Goal: Communication & Community: Answer question/provide support

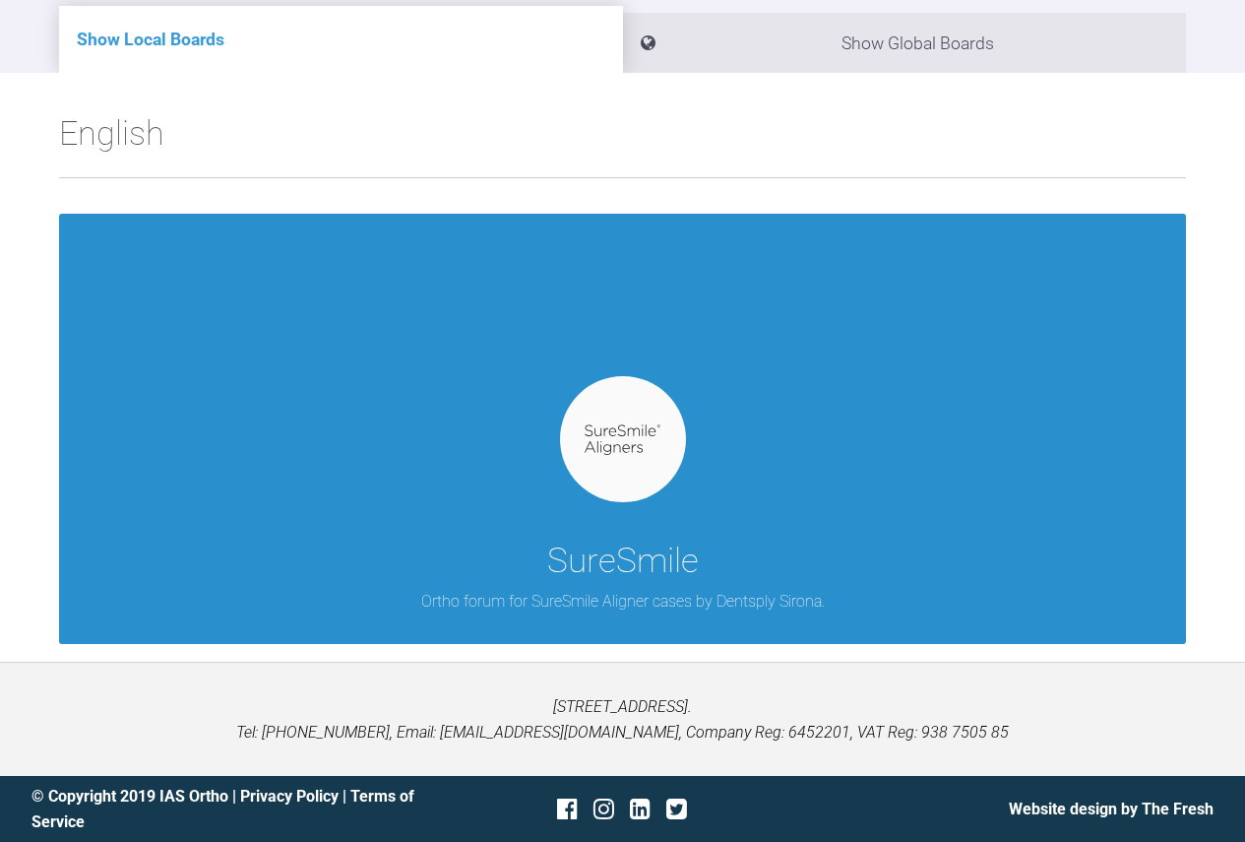
click at [605, 436] on img at bounding box center [623, 439] width 76 height 31
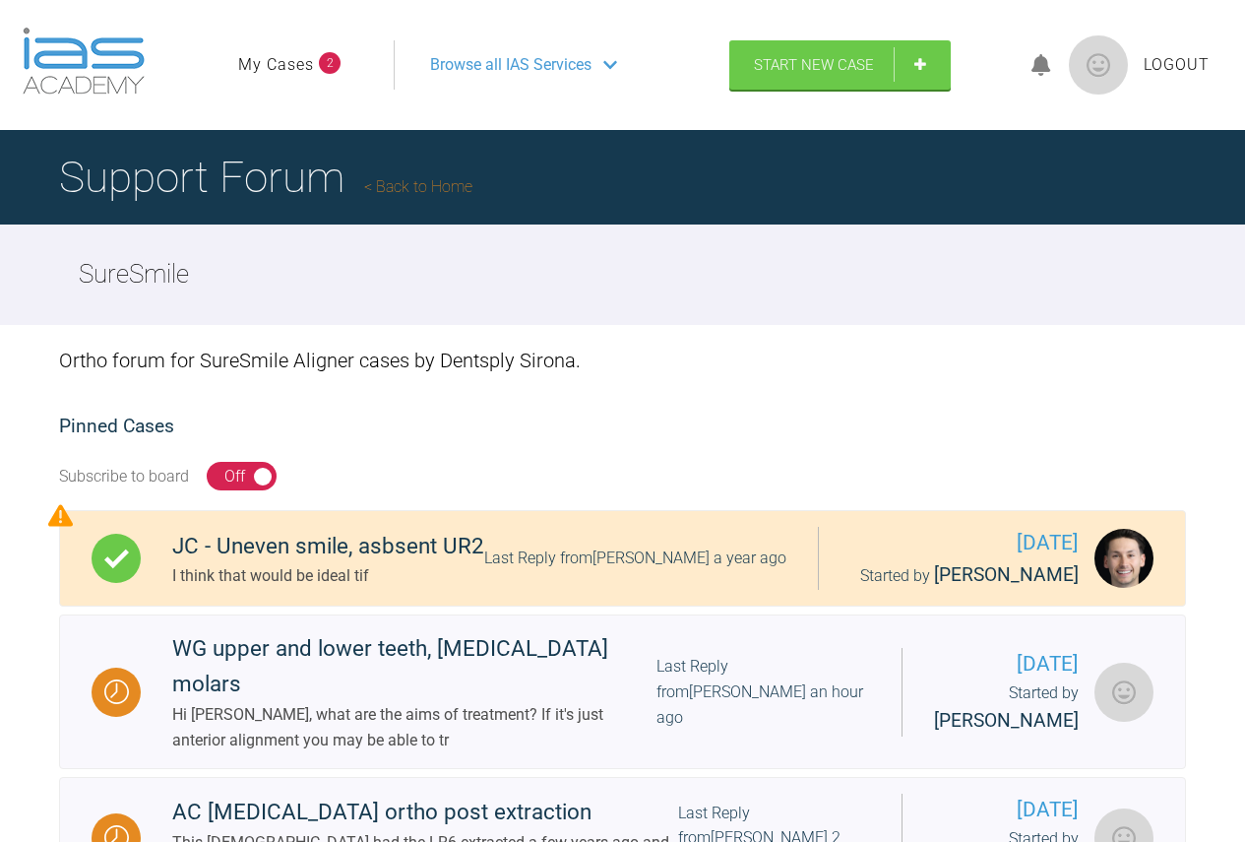
click at [320, 62] on span "2" at bounding box center [330, 63] width 22 height 22
click at [300, 64] on link "My Cases" at bounding box center [276, 65] width 76 height 26
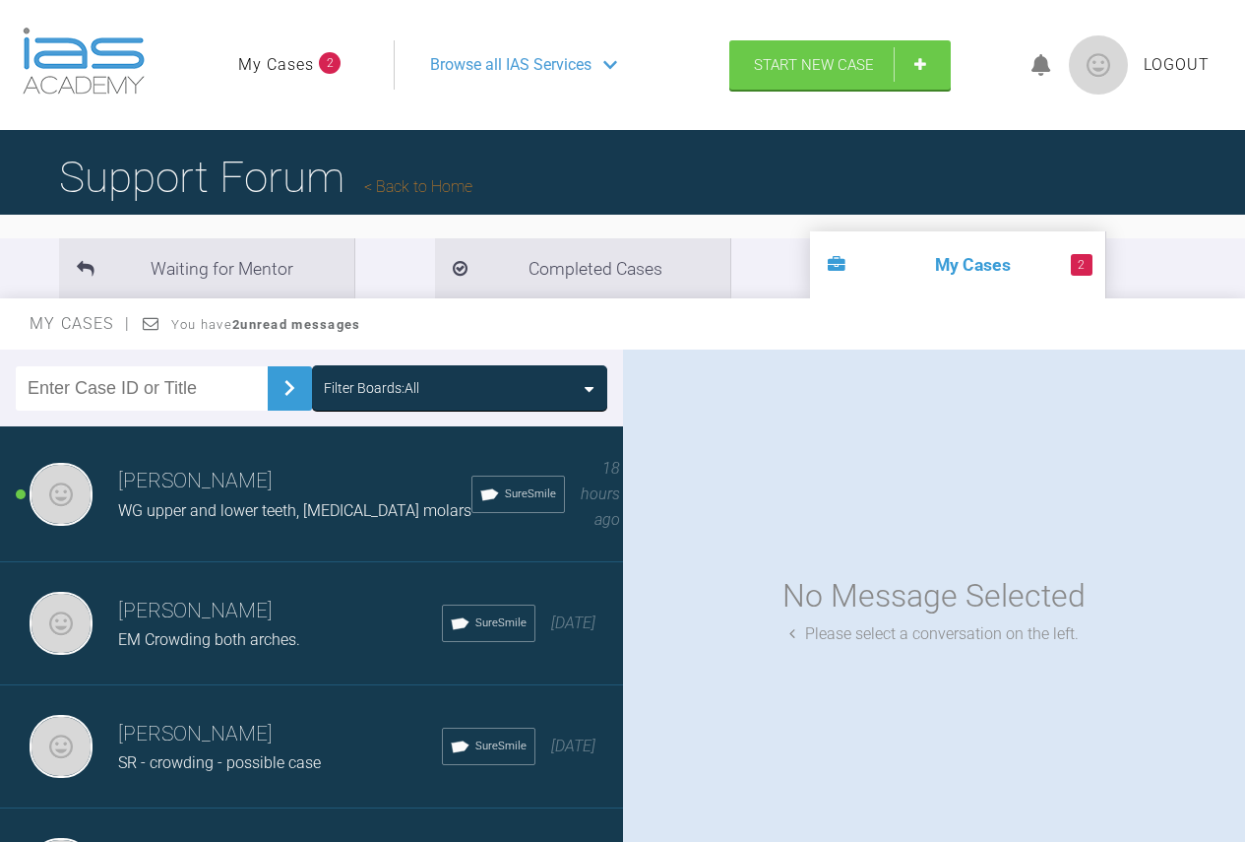
click at [273, 509] on span "WG upper and lower teeth, [MEDICAL_DATA] molars" at bounding box center [294, 510] width 353 height 19
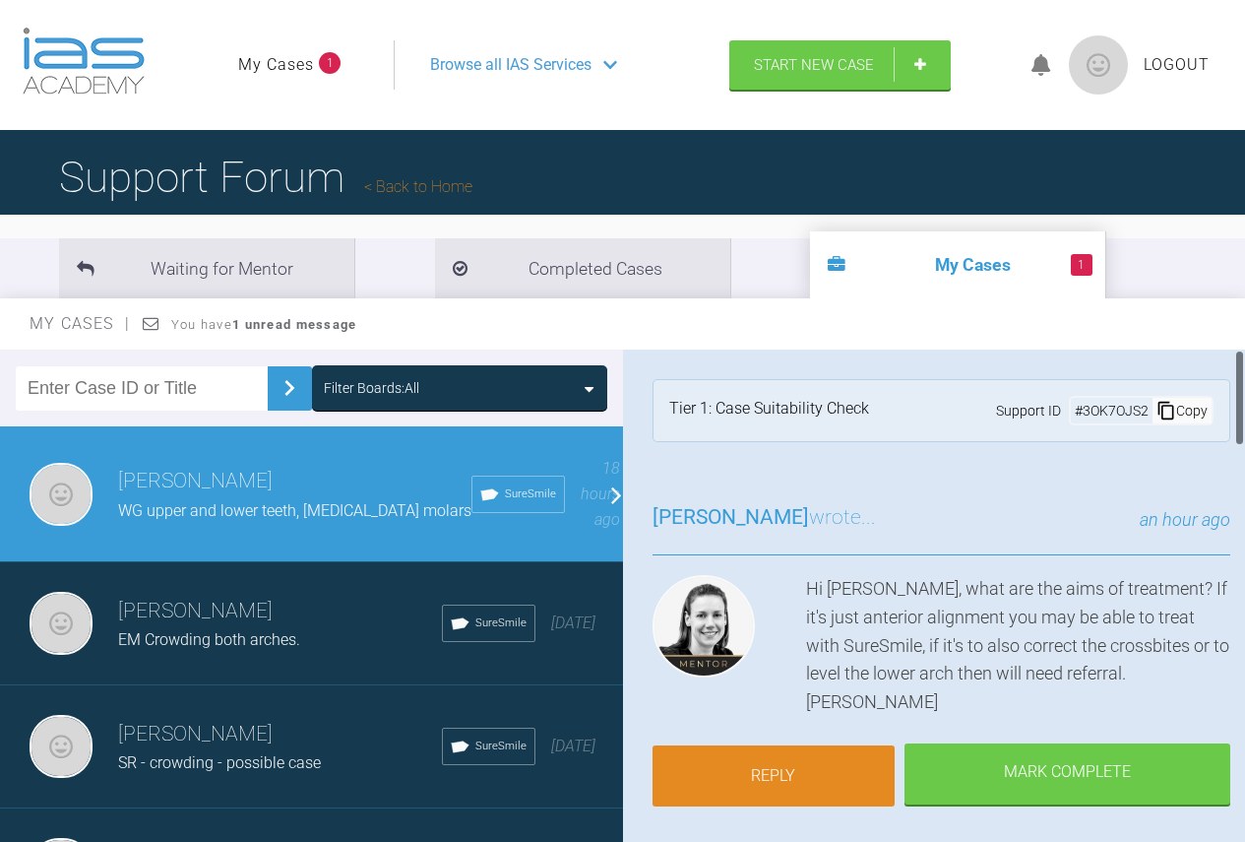
click at [821, 749] on link "Reply" at bounding box center [774, 775] width 243 height 61
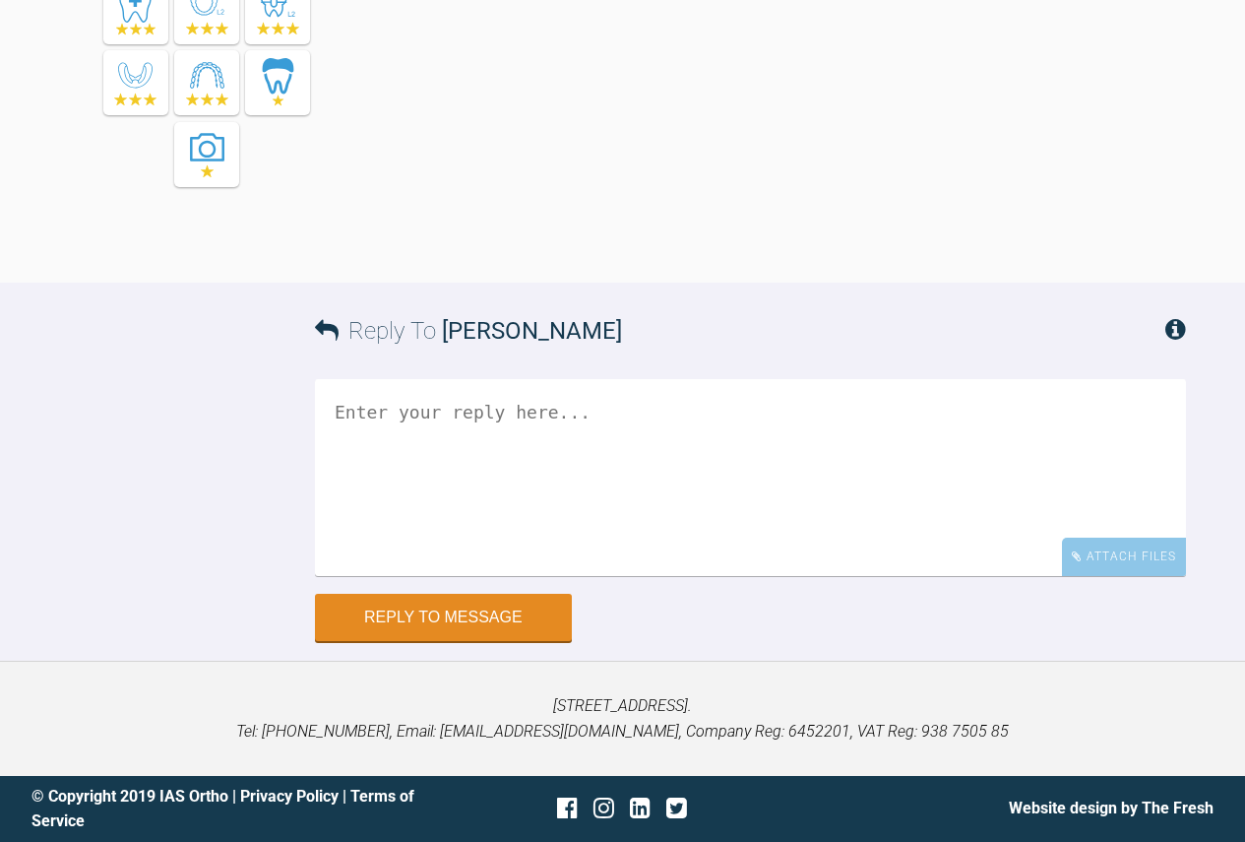
scroll to position [2175, 0]
click at [538, 426] on textarea at bounding box center [750, 477] width 871 height 197
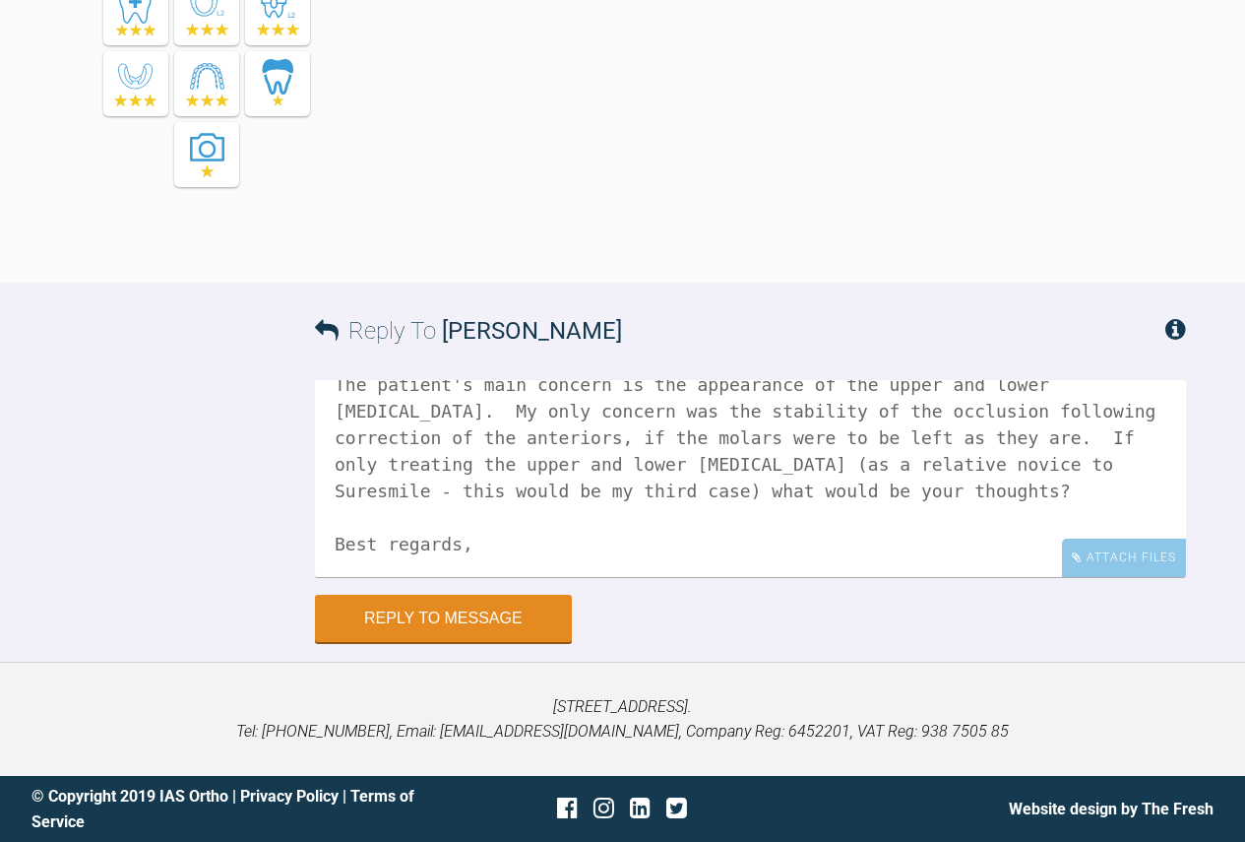
scroll to position [113, 0]
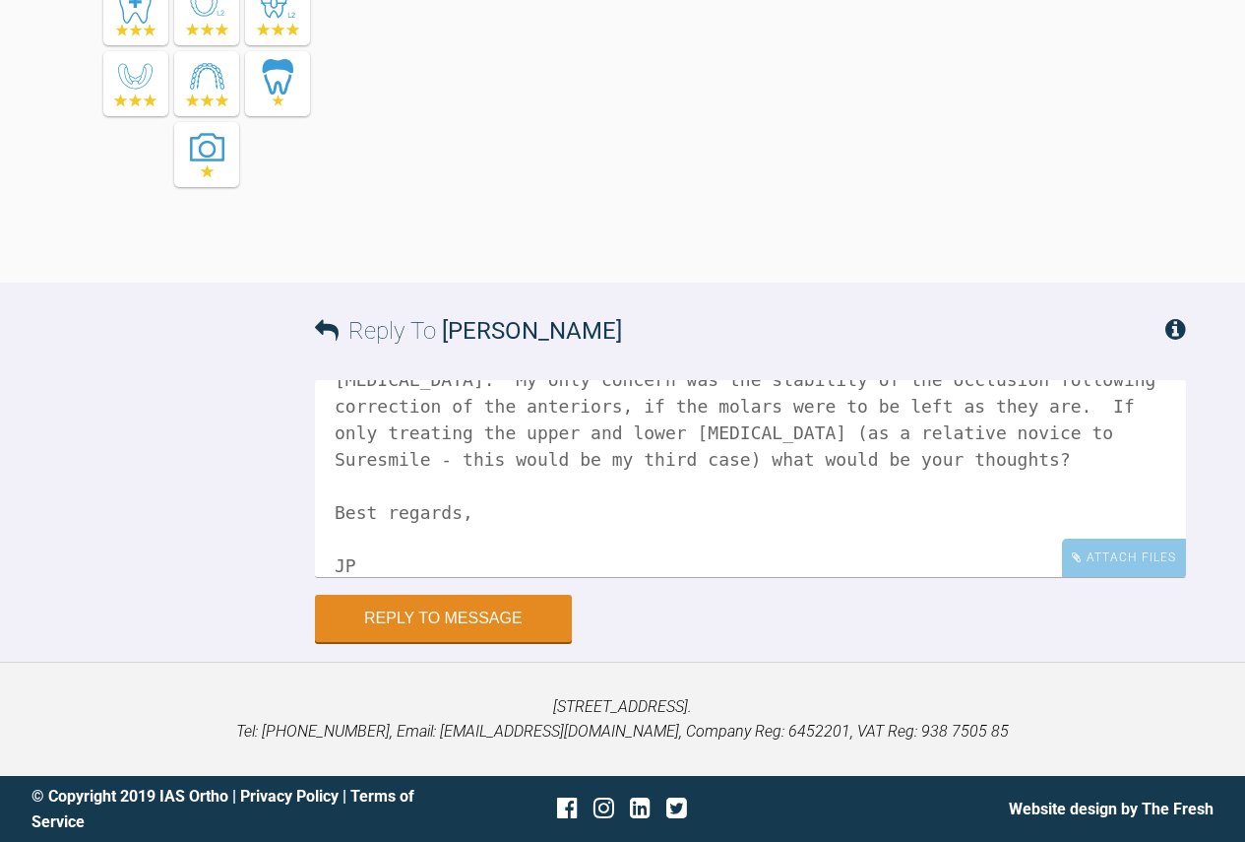
click at [711, 455] on textarea "Hi [PERSON_NAME], The patient's main concern is the appearance of the upper and…" at bounding box center [750, 478] width 871 height 197
click at [908, 430] on textarea "Hi [PERSON_NAME], The patient's main concern is the appearance of the upper and…" at bounding box center [750, 478] width 871 height 197
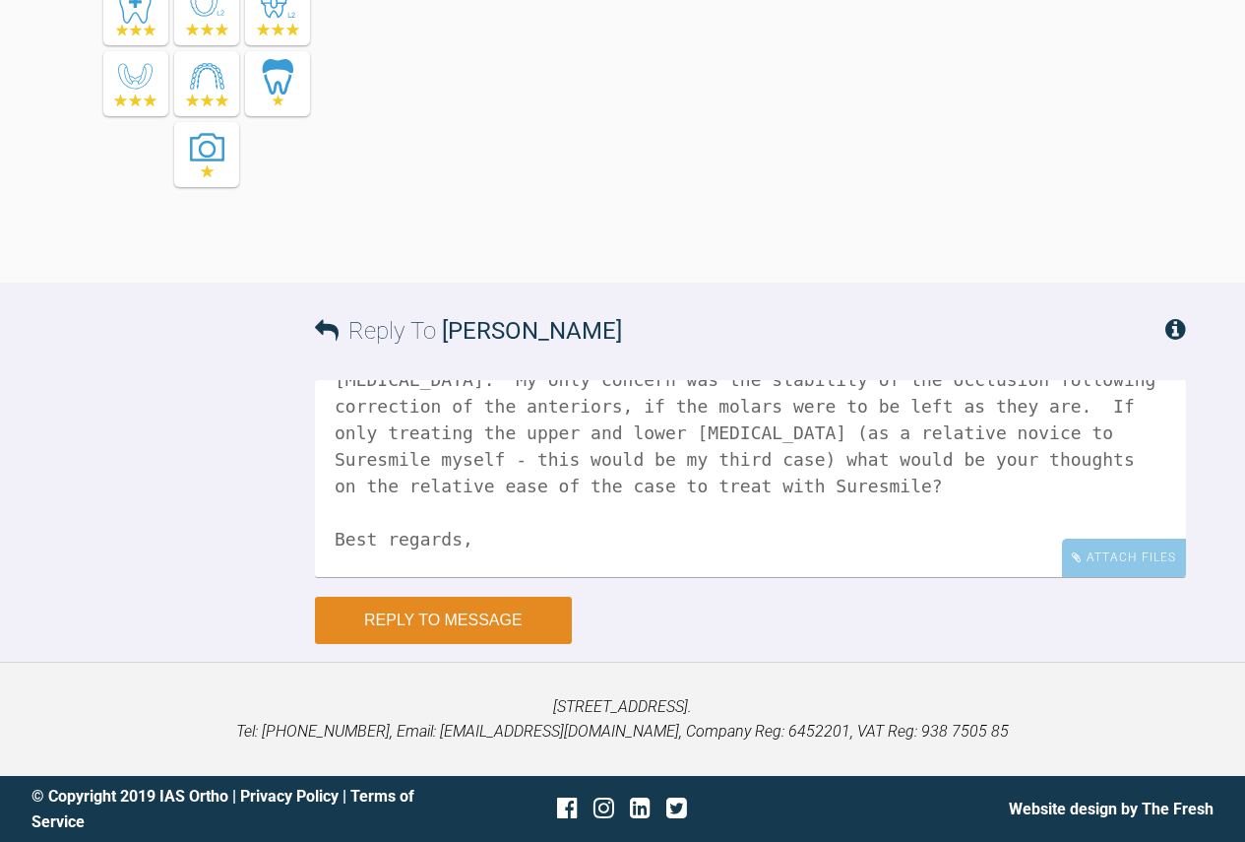
type textarea "Hi [PERSON_NAME], The patient's main concern is the appearance of the upper and…"
click at [468, 613] on button "Reply to Message" at bounding box center [443, 619] width 257 height 47
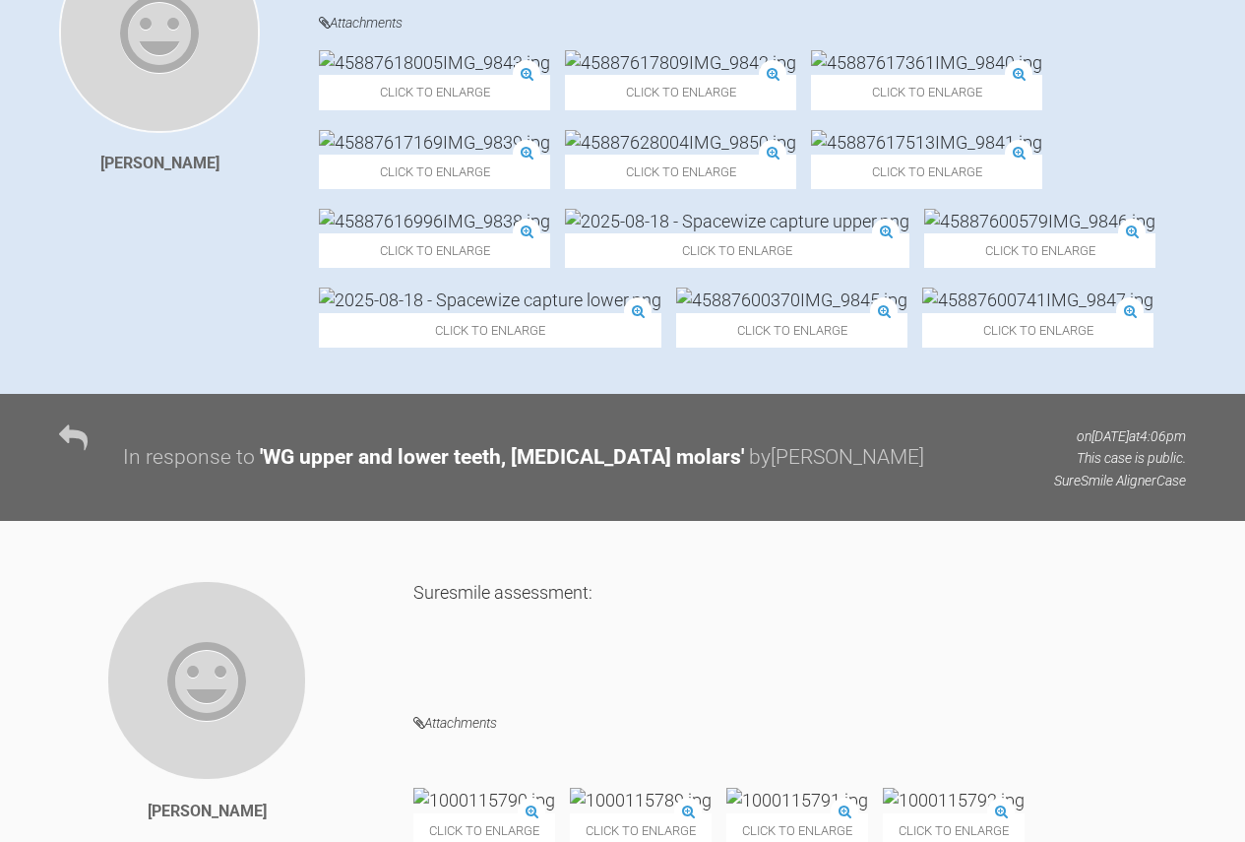
scroll to position [0, 0]
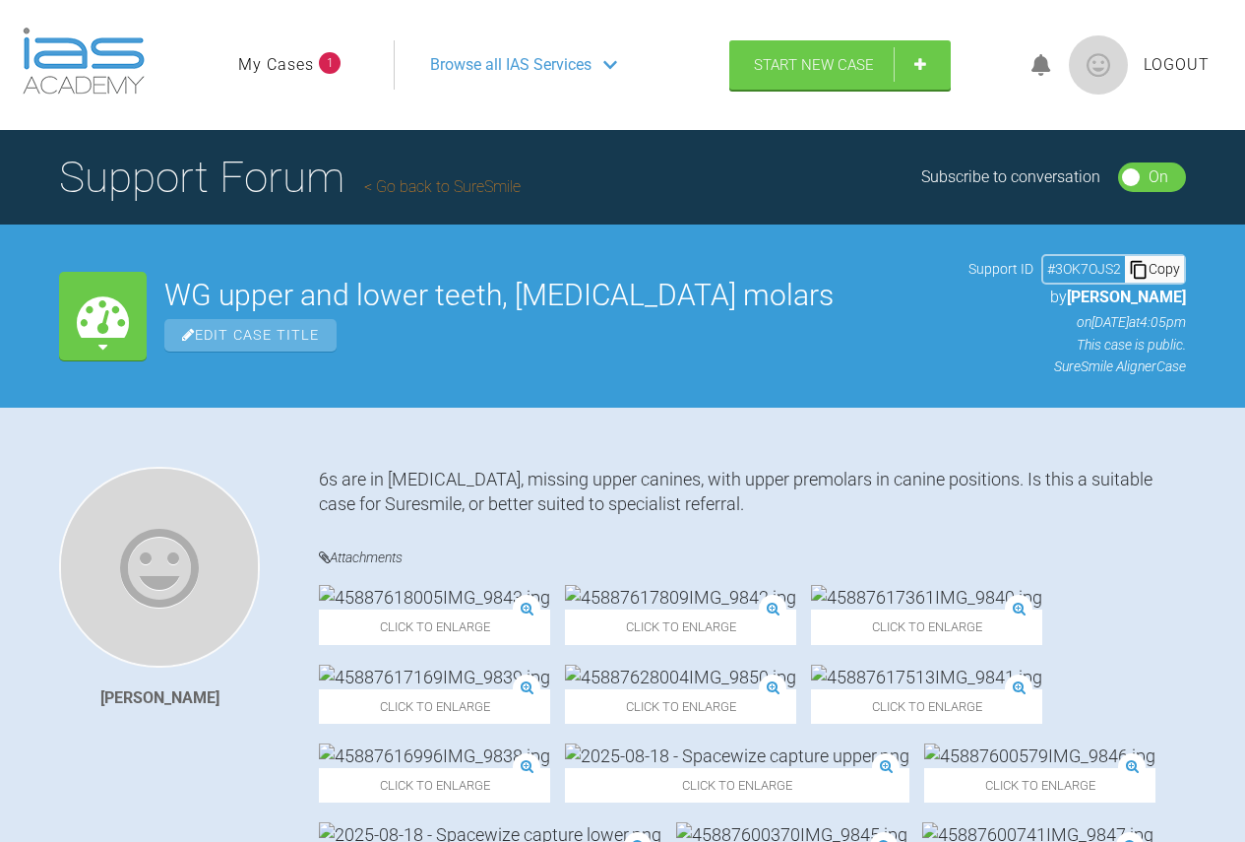
click at [300, 64] on link "My Cases" at bounding box center [276, 65] width 76 height 26
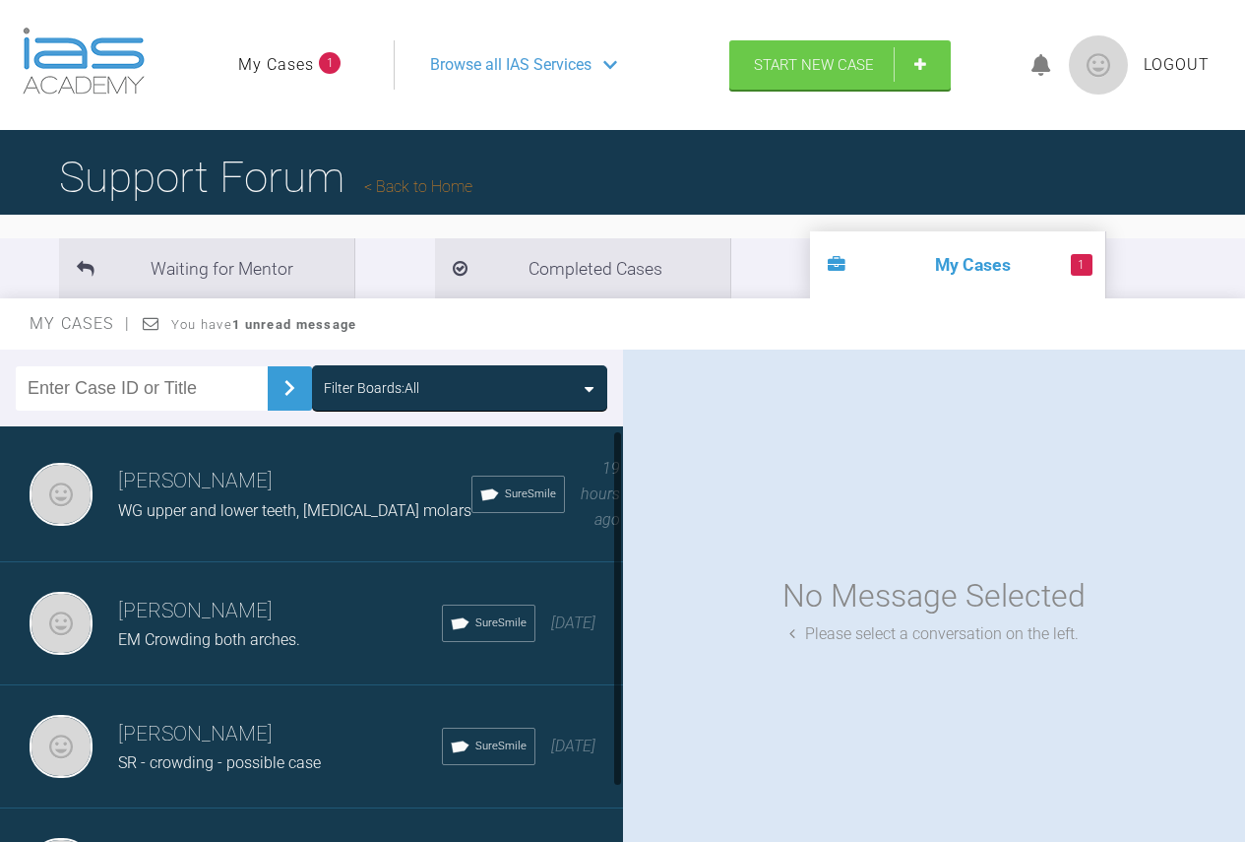
scroll to position [81, 0]
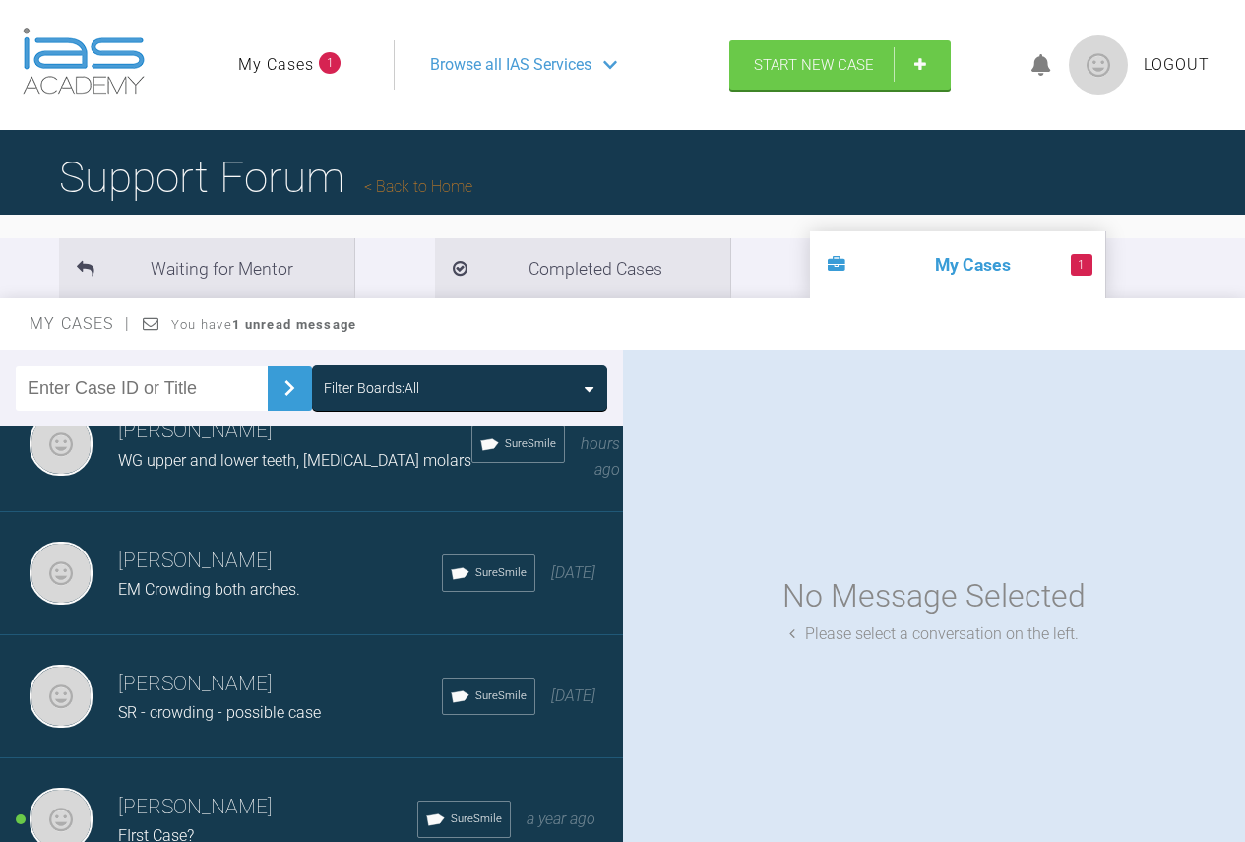
click at [250, 790] on h3 "[PERSON_NAME]" at bounding box center [267, 806] width 299 height 33
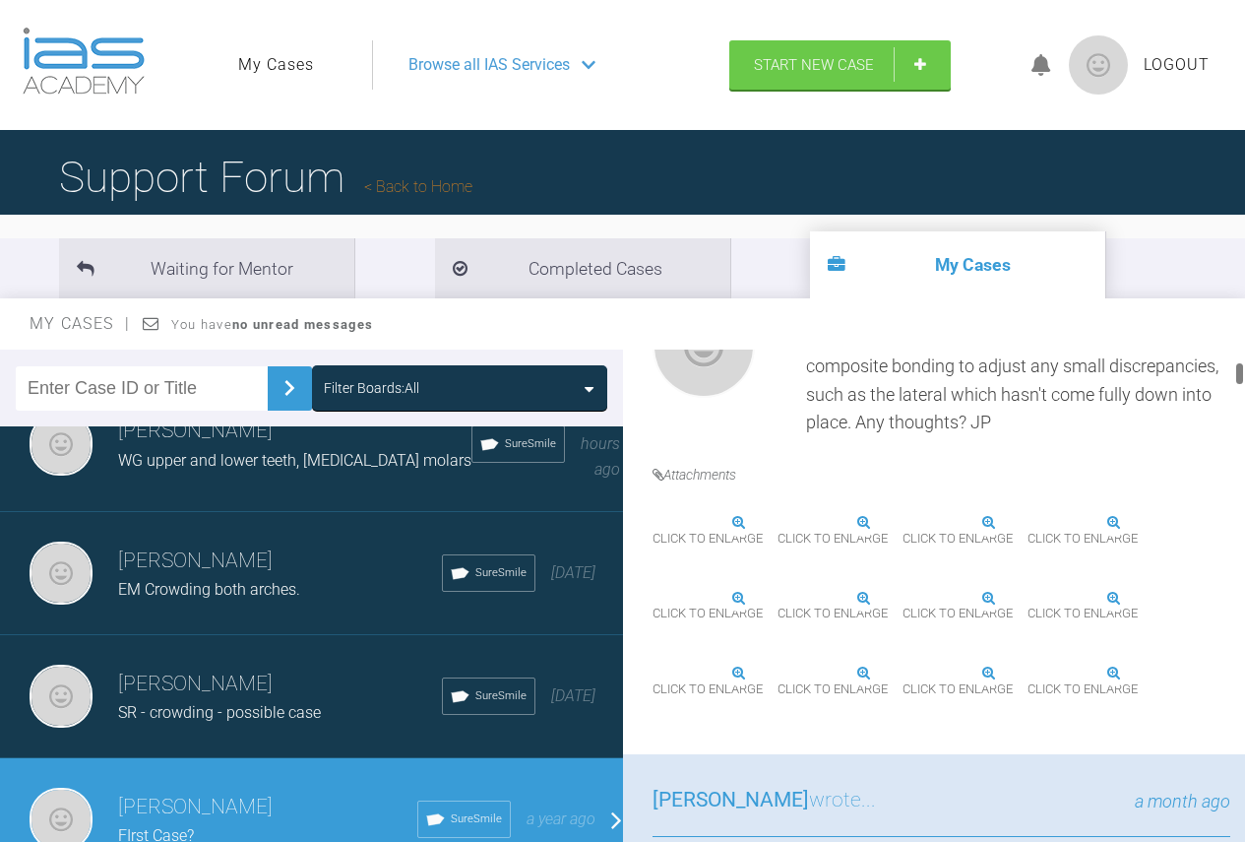
scroll to position [886, 0]
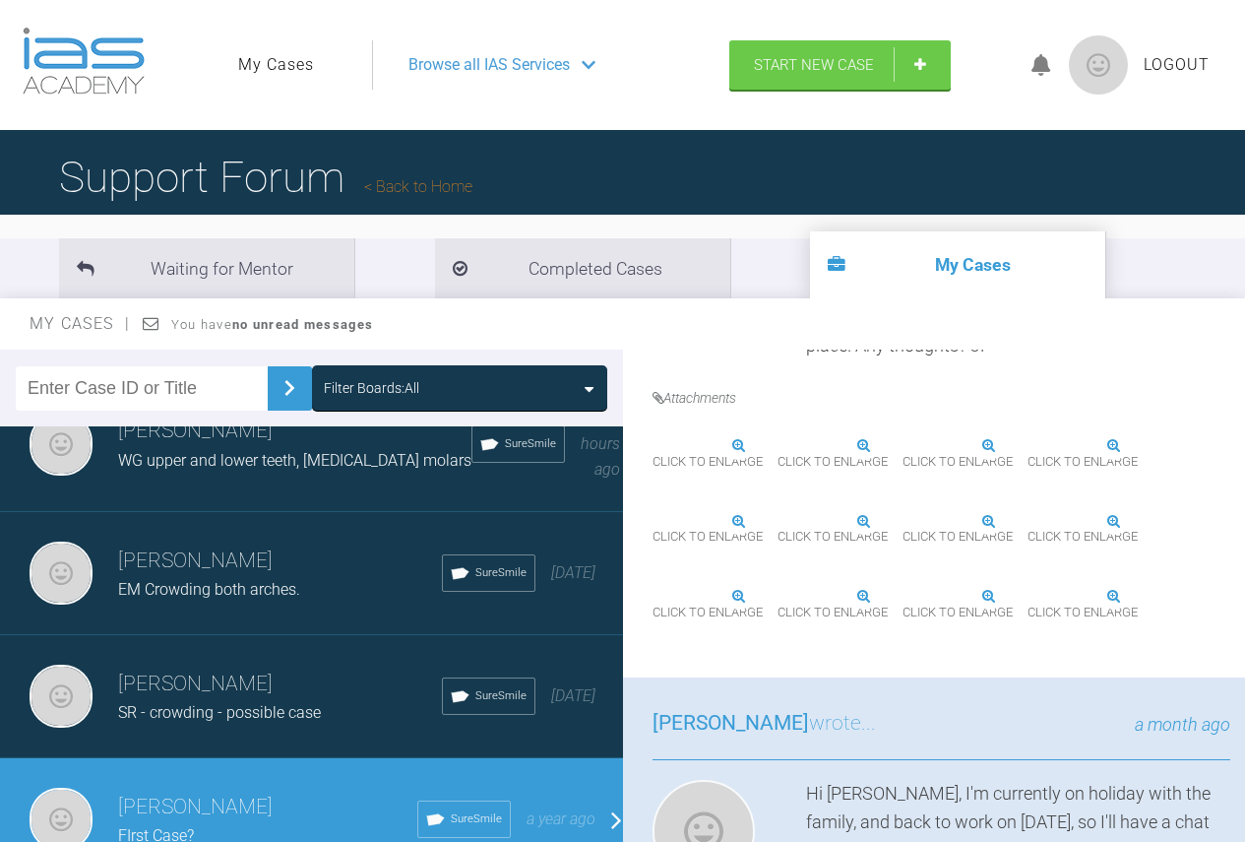
click at [888, 443] on div "Click to enlarge" at bounding box center [833, 449] width 110 height 55
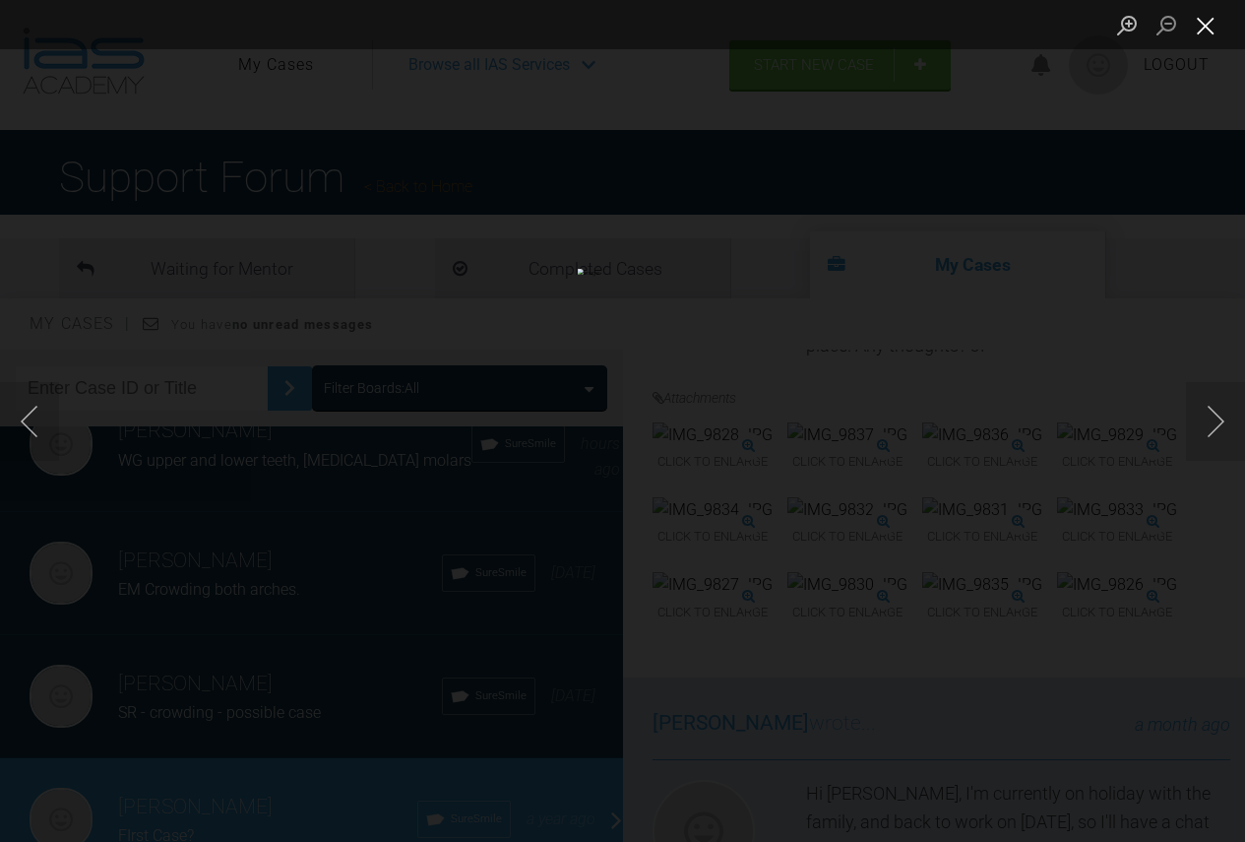
click at [1206, 28] on button "Close lightbox" at bounding box center [1205, 25] width 39 height 34
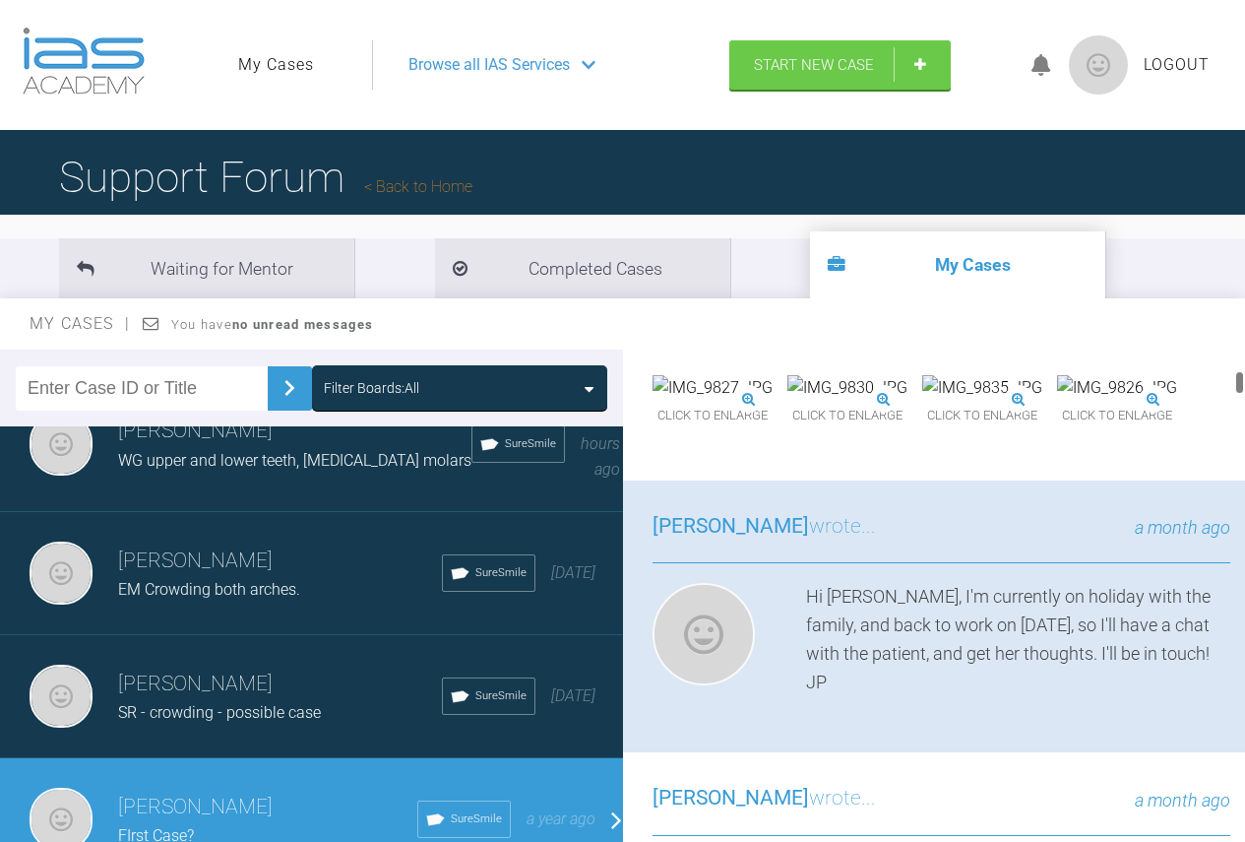
scroll to position [1181, 0]
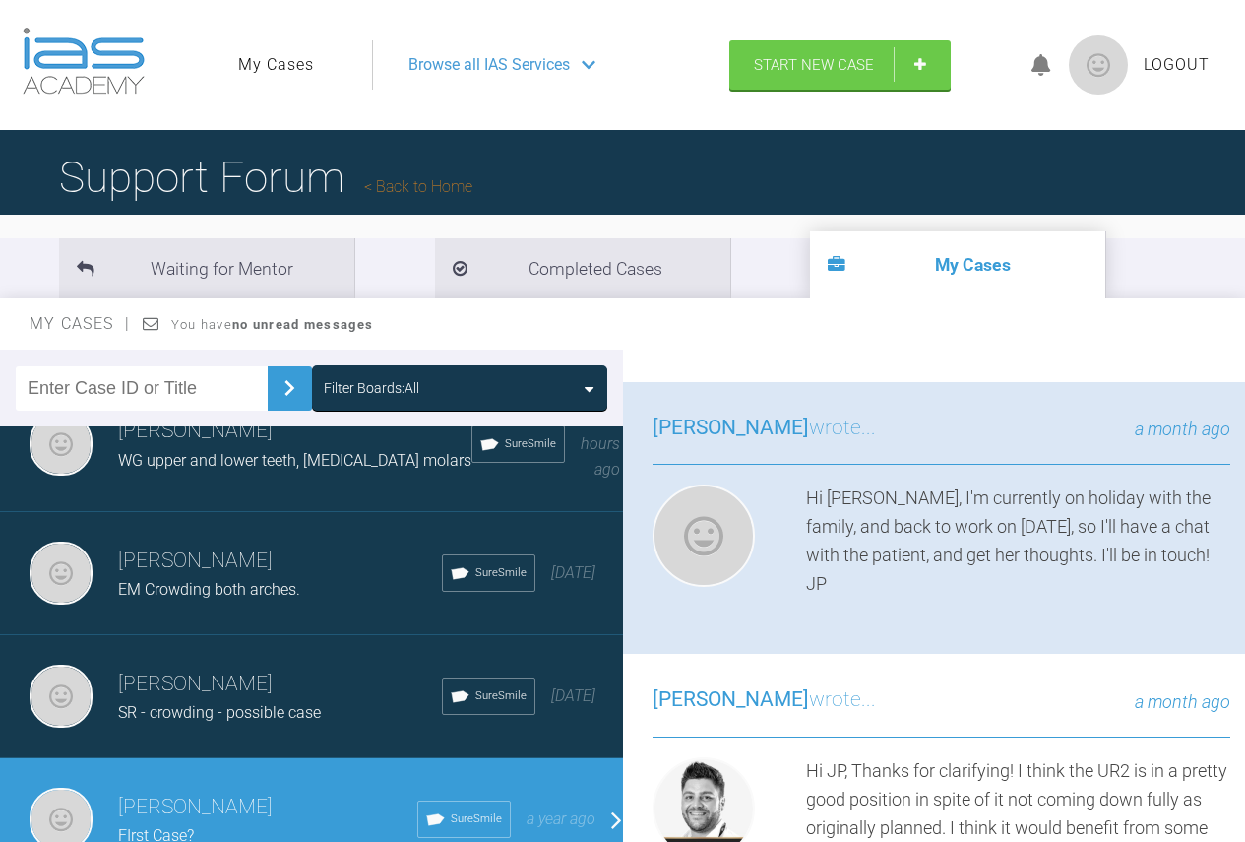
click at [907, 257] on div "Click to enlarge" at bounding box center [847, 229] width 120 height 55
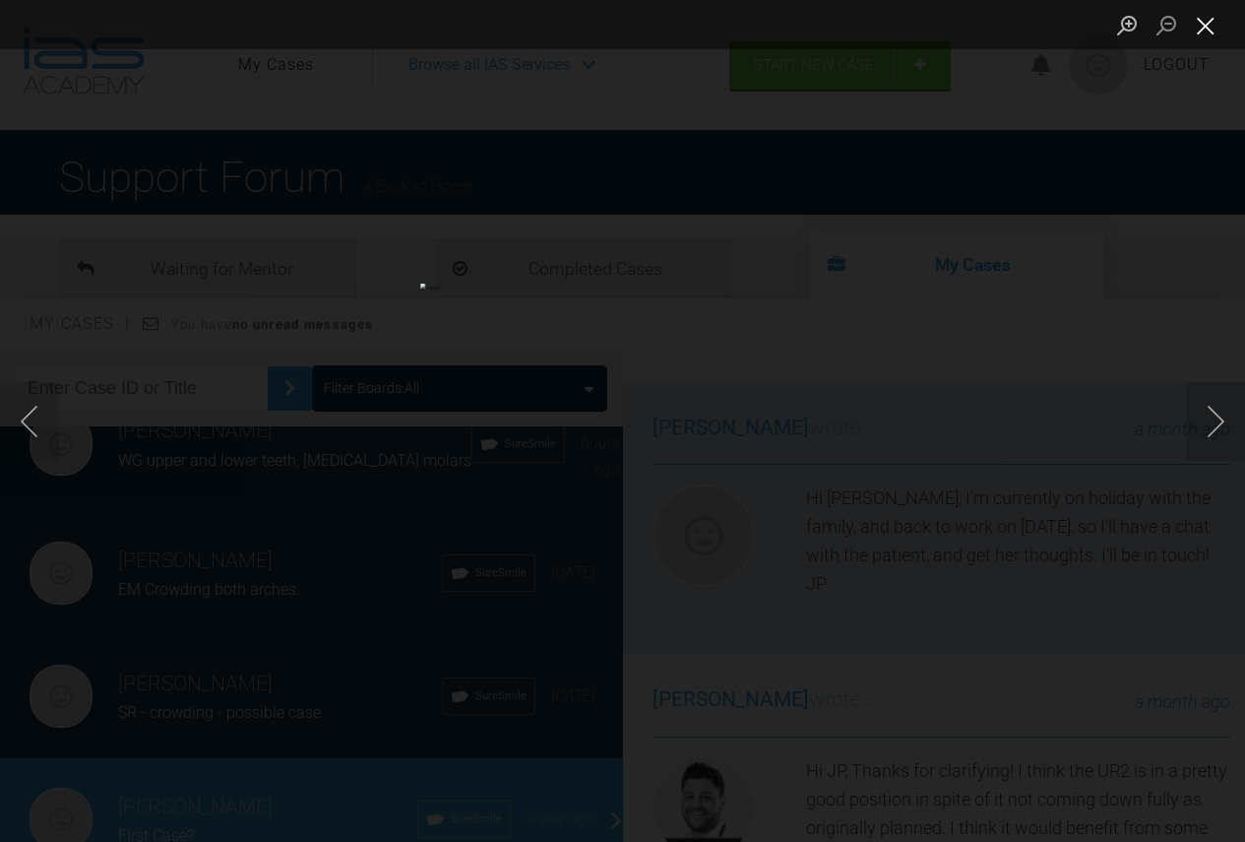
click at [1208, 20] on button "Close lightbox" at bounding box center [1205, 25] width 39 height 34
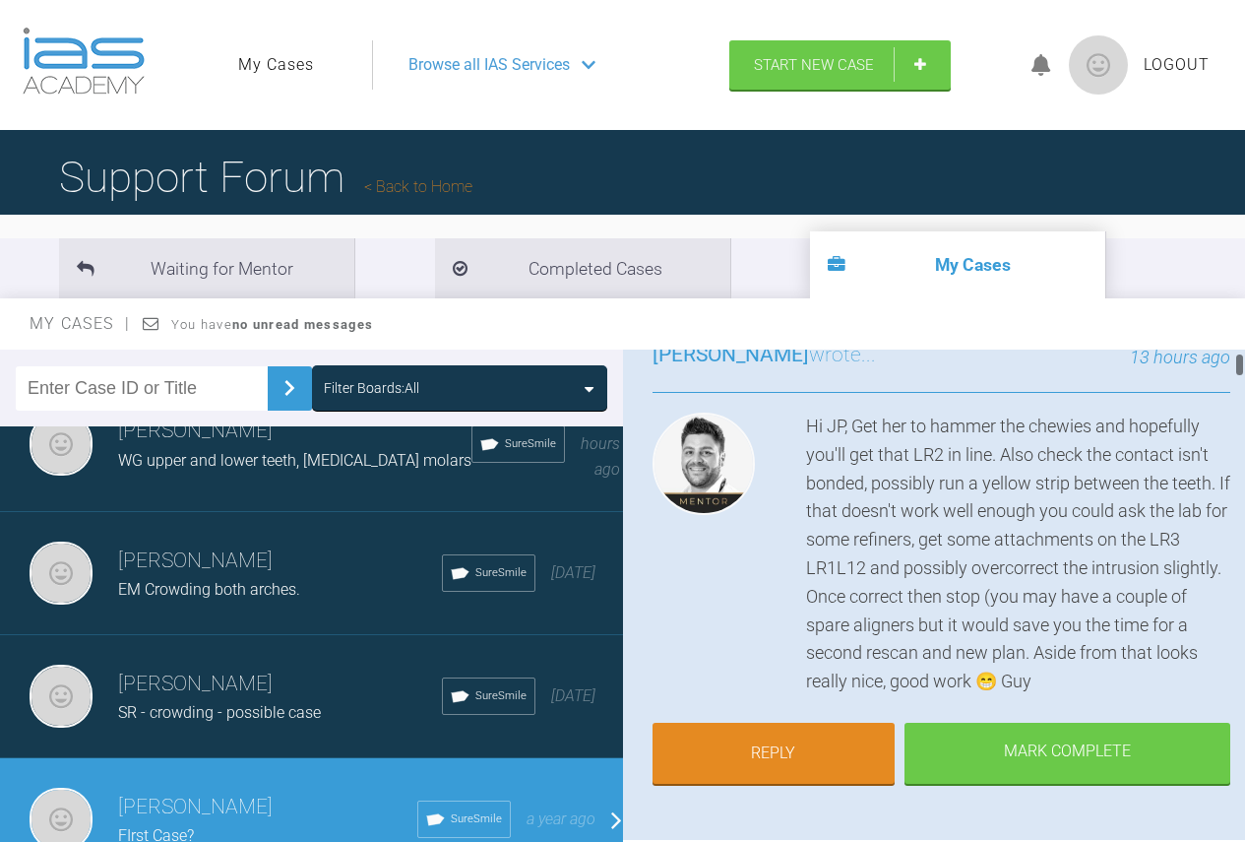
scroll to position [197, 0]
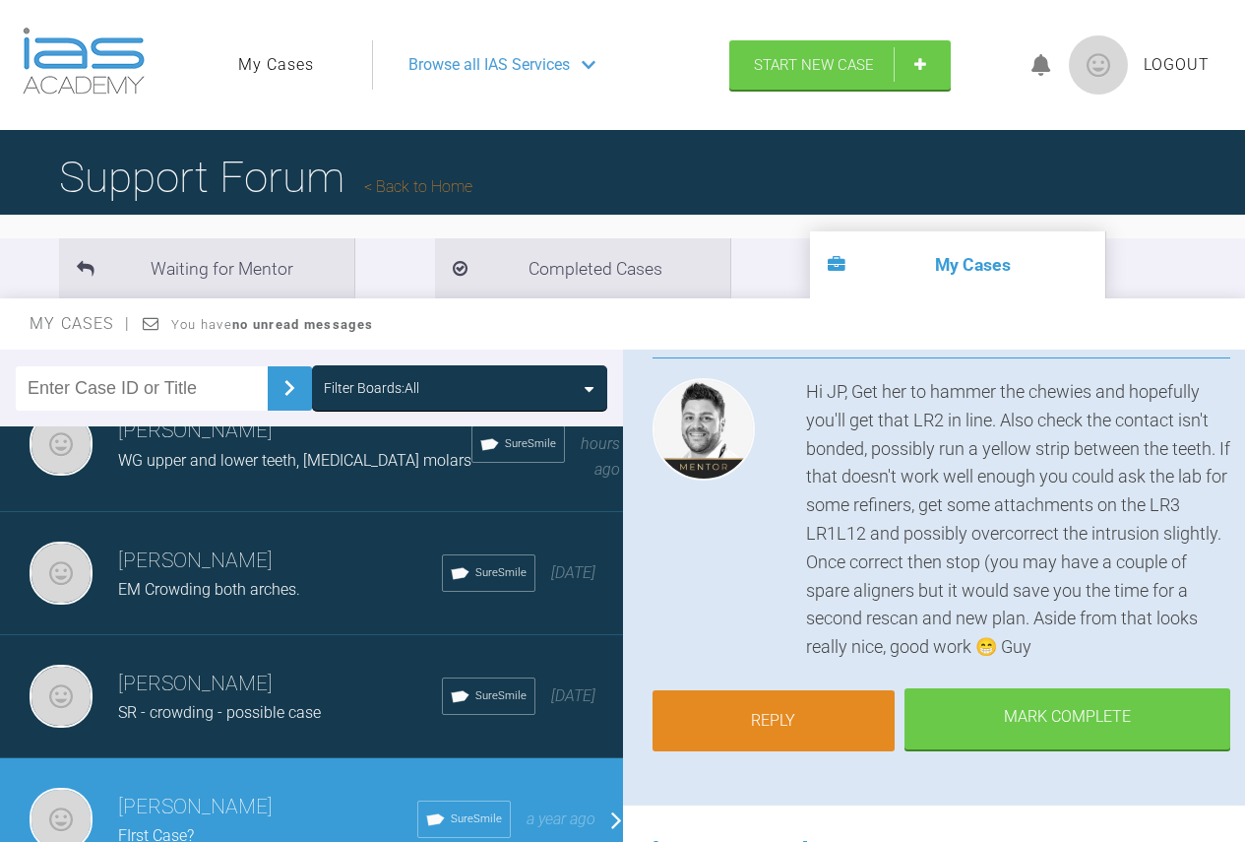
click at [754, 716] on link "Reply" at bounding box center [774, 720] width 243 height 61
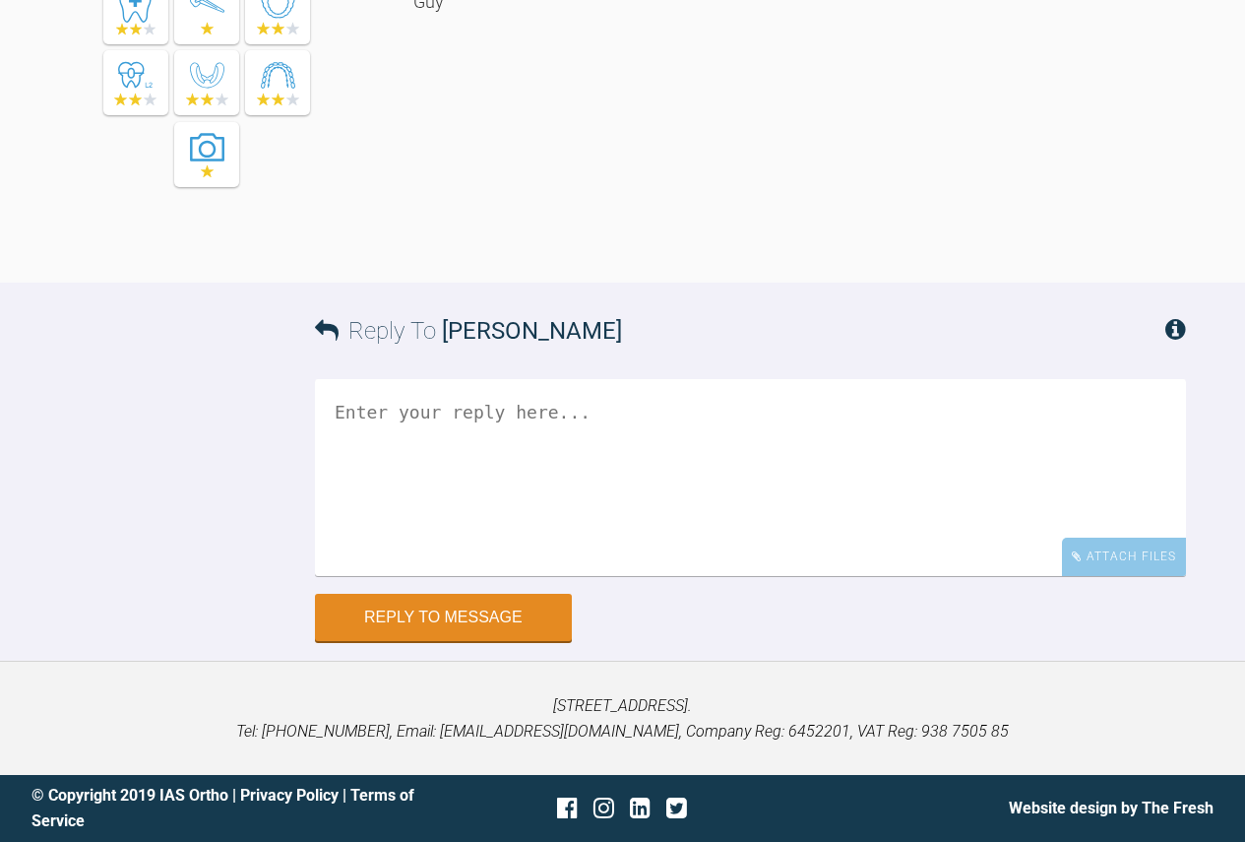
scroll to position [32940, 0]
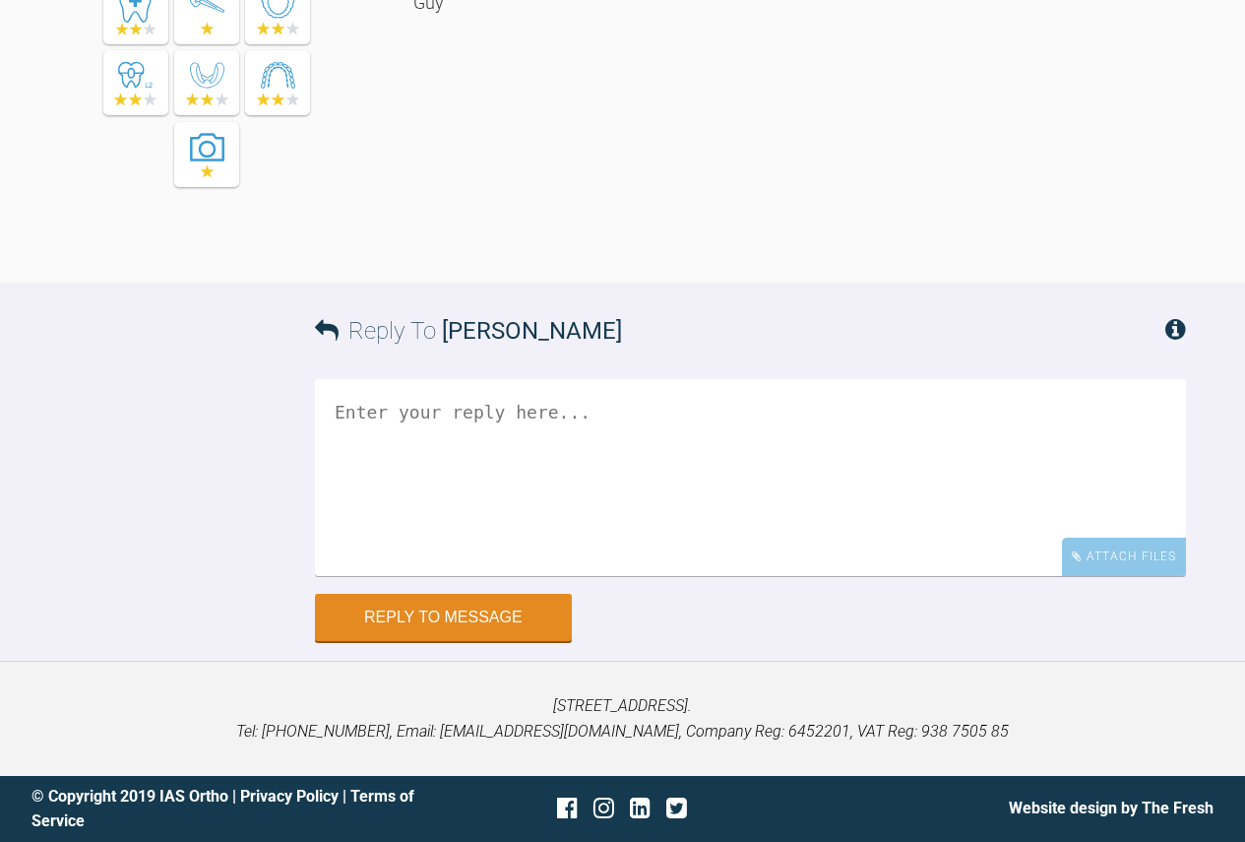
click at [462, 403] on textarea at bounding box center [750, 477] width 871 height 197
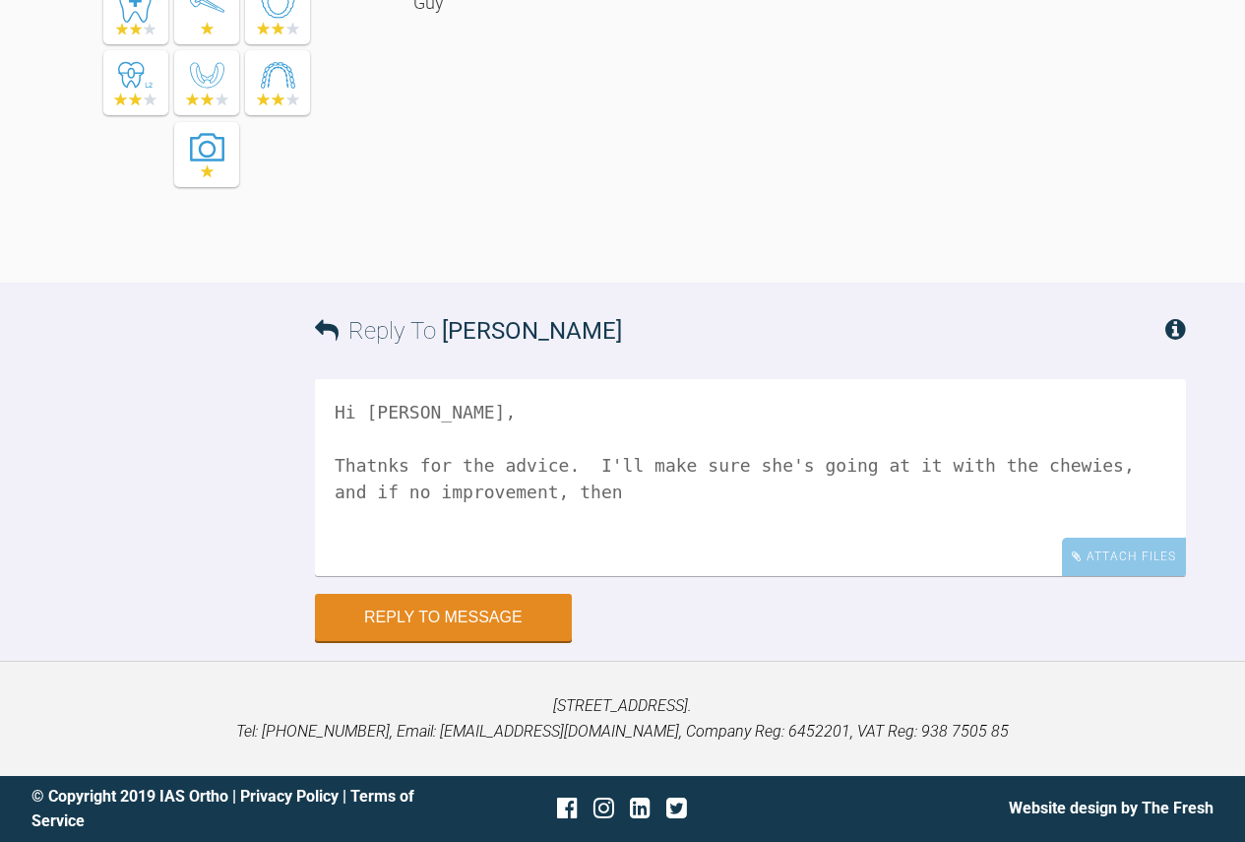
click at [375, 465] on textarea "Hi [PERSON_NAME], Thatnks for the advice. I'll make sure she's going at it with…" at bounding box center [750, 477] width 871 height 197
click at [571, 492] on textarea "Hi [PERSON_NAME], Thanks for the advice. I'll make sure she's going at it with …" at bounding box center [750, 477] width 871 height 197
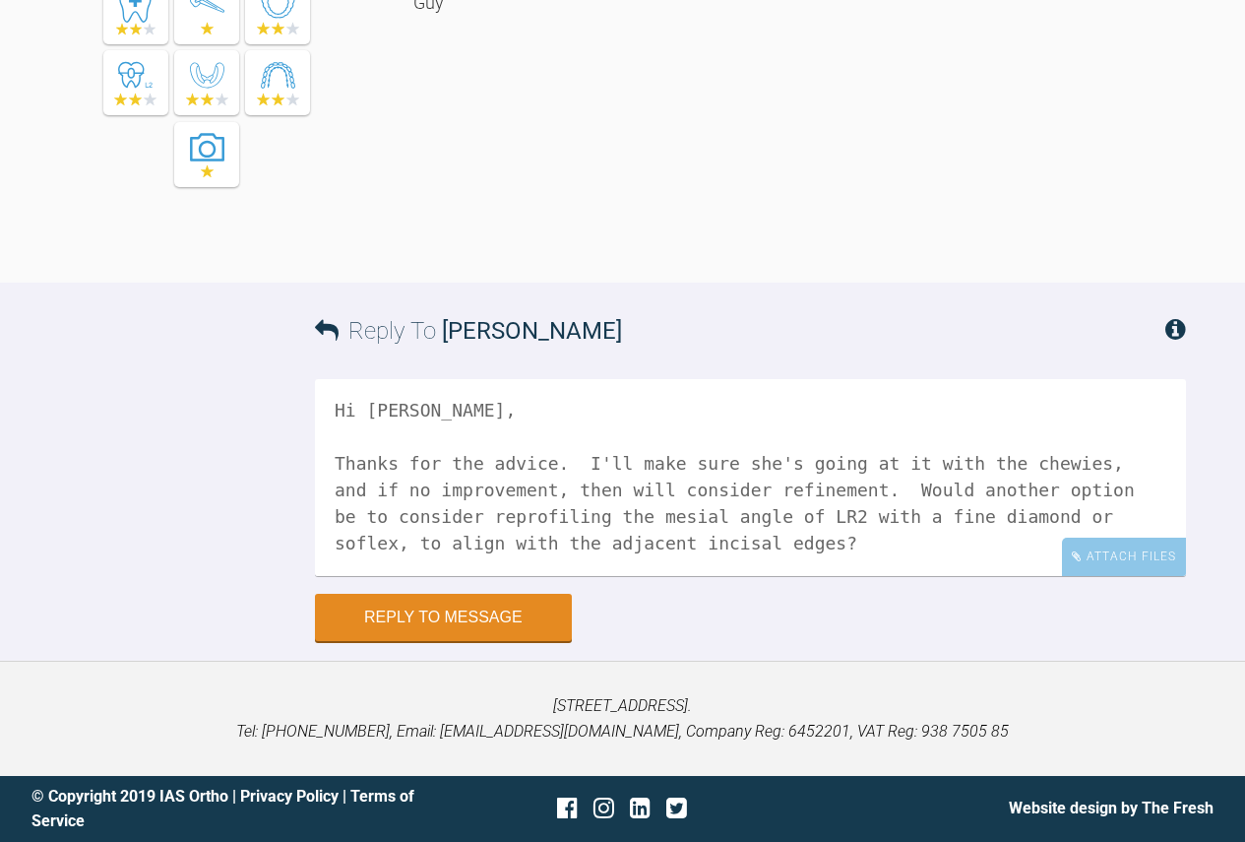
scroll to position [32, 0]
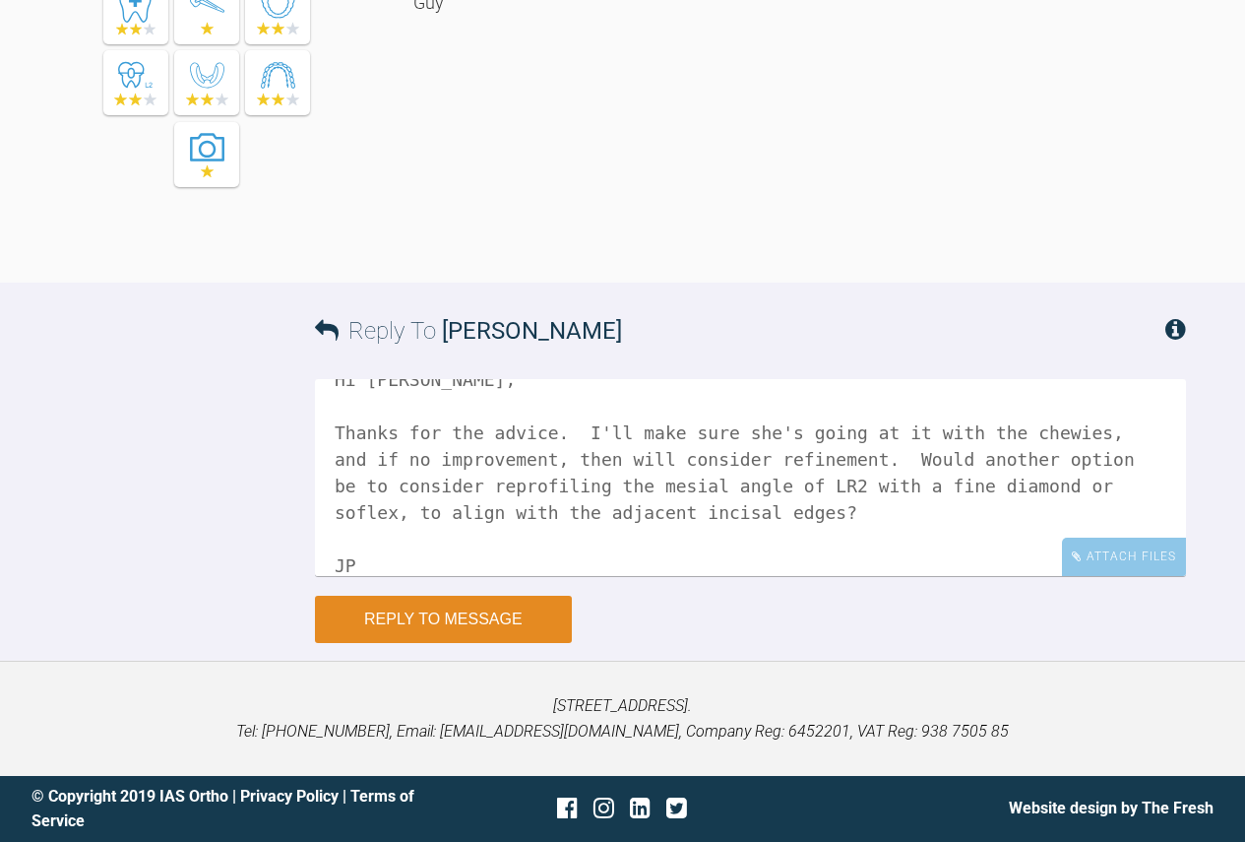
type textarea "Hi [PERSON_NAME], Thanks for the advice. I'll make sure she's going at it with …"
click at [510, 615] on button "Reply to Message" at bounding box center [443, 618] width 257 height 47
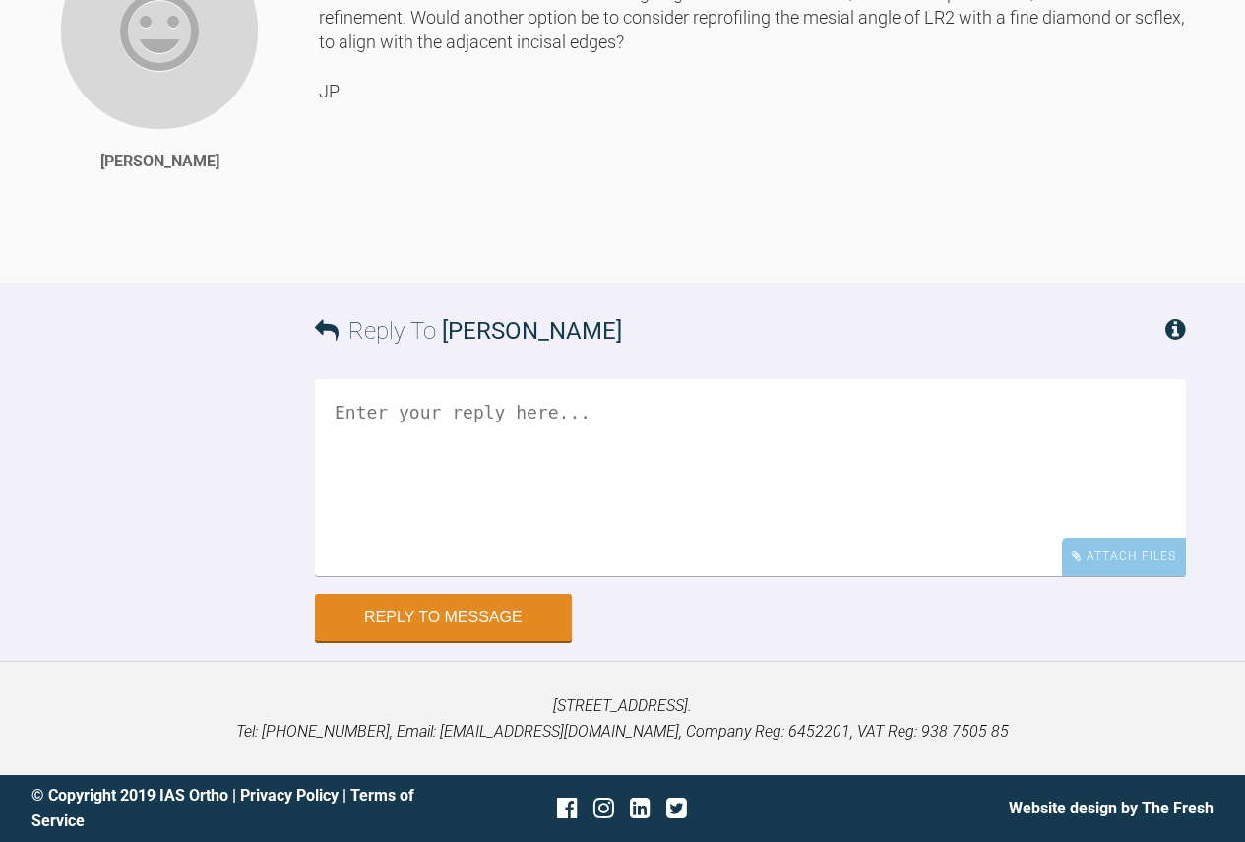
scroll to position [33464, 0]
